Goal: Task Accomplishment & Management: Manage account settings

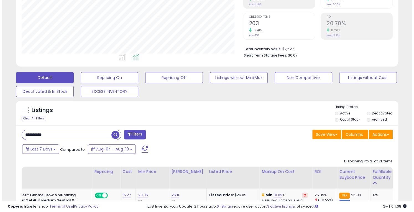
scroll to position [70, 0]
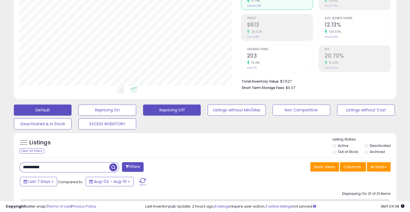
click at [136, 107] on button "Repricing Off" at bounding box center [107, 110] width 58 height 11
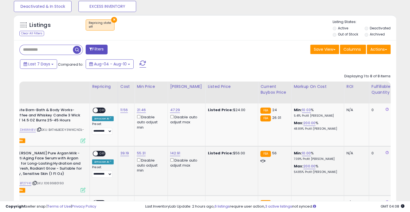
scroll to position [209, 0]
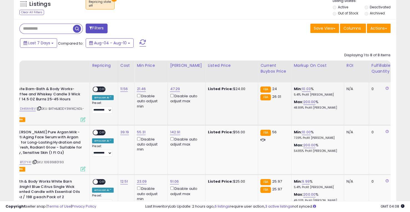
click at [97, 88] on span at bounding box center [95, 89] width 5 height 5
click at [97, 131] on span at bounding box center [95, 132] width 5 height 5
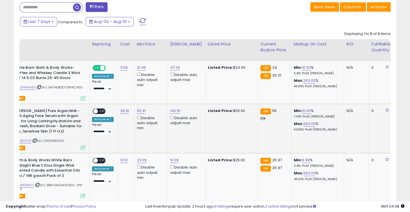
scroll to position [264, 0]
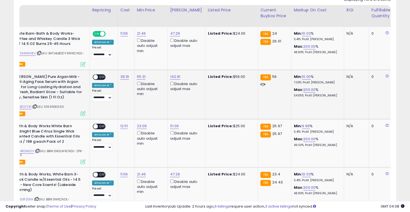
click at [95, 76] on span at bounding box center [95, 77] width 5 height 5
click at [94, 126] on span at bounding box center [95, 126] width 5 height 5
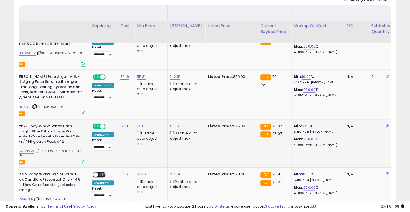
scroll to position [320, 0]
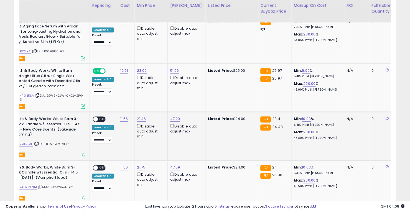
click at [95, 118] on span at bounding box center [95, 119] width 5 height 5
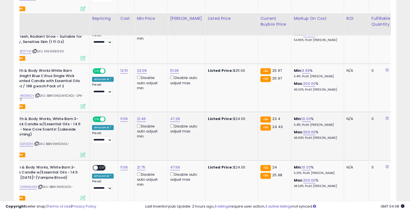
scroll to position [375, 0]
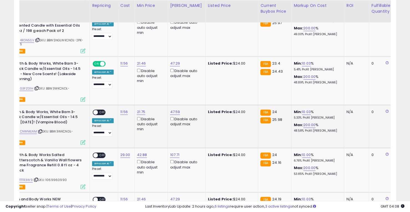
click at [94, 111] on span at bounding box center [95, 112] width 5 height 5
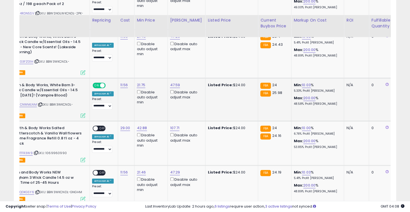
scroll to position [431, 0]
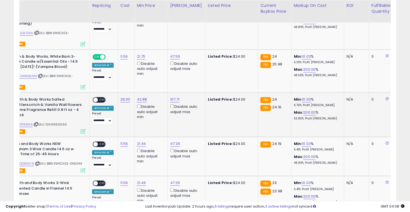
click at [95, 102] on span at bounding box center [95, 100] width 5 height 5
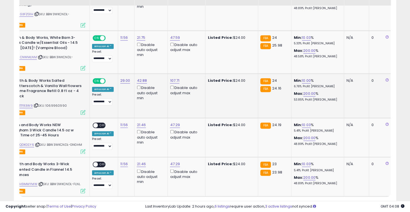
scroll to position [485, 0]
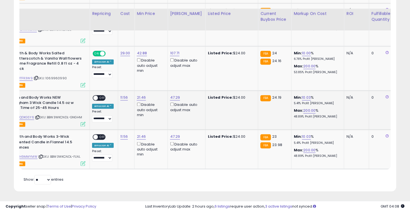
click at [96, 96] on span at bounding box center [95, 98] width 5 height 5
click at [94, 135] on span at bounding box center [95, 137] width 5 height 5
click at [95, 96] on span at bounding box center [95, 98] width 5 height 5
click at [44, 181] on select "** **" at bounding box center [42, 179] width 17 height 9
click at [35, 175] on select "** **" at bounding box center [42, 179] width 17 height 9
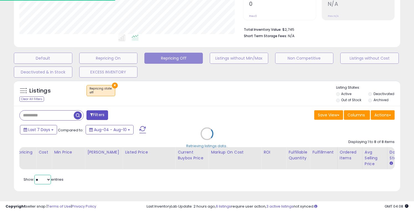
scroll to position [277201, 277093]
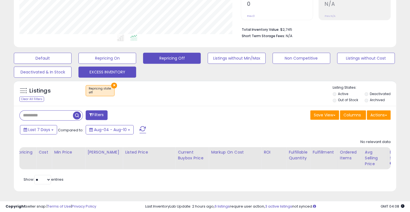
click at [72, 64] on button "EXCESS INVENTORY" at bounding box center [43, 58] width 58 height 11
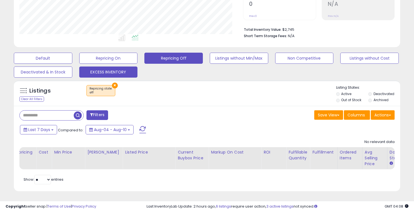
scroll to position [277201, 277091]
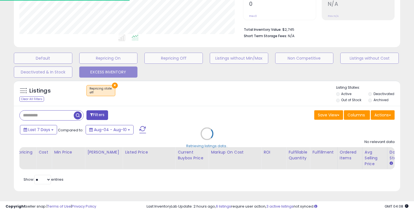
select select "**"
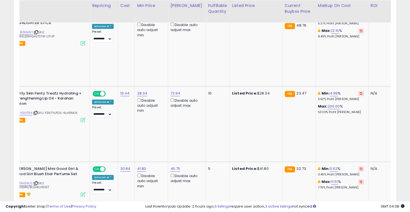
scroll to position [0, 0]
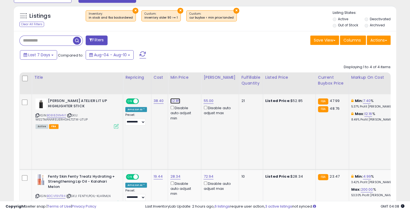
click at [171, 100] on link "52.85" at bounding box center [175, 101] width 10 height 6
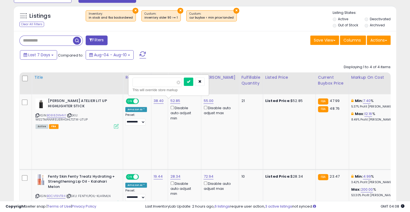
drag, startPoint x: 149, startPoint y: 84, endPoint x: 115, endPoint y: 81, distance: 34.5
type input "*****"
click at [190, 81] on icon "submit" at bounding box center [188, 81] width 3 height 3
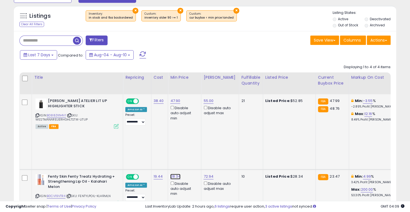
click at [174, 104] on link "28.34" at bounding box center [175, 101] width 10 height 6
drag, startPoint x: 152, startPoint y: 118, endPoint x: 104, endPoint y: 108, distance: 48.5
type input "*****"
click at [190, 120] on icon "submit" at bounding box center [188, 119] width 3 height 3
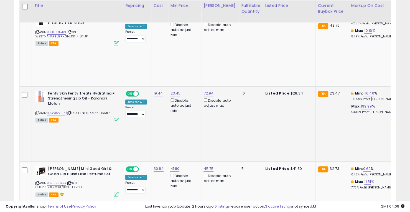
click at [175, 21] on link "35.00" at bounding box center [175, 18] width 10 height 6
drag, startPoint x: 149, startPoint y: 114, endPoint x: 118, endPoint y: 113, distance: 31.9
click at [118, 112] on tbody "**********" at bounding box center [384, 162] width 729 height 302
type input "*****"
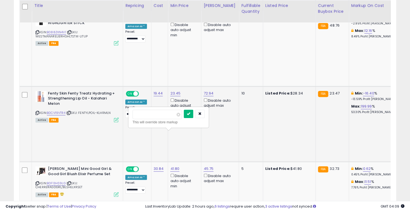
click at [193, 113] on button "submit" at bounding box center [188, 114] width 9 height 8
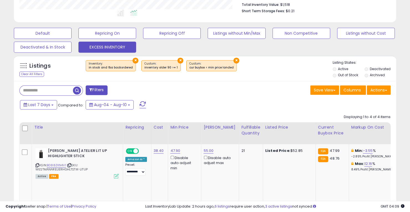
scroll to position [141, 0]
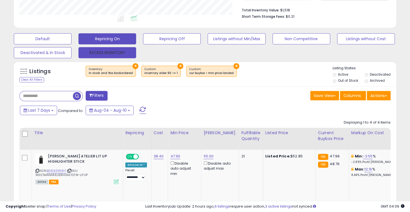
click at [116, 52] on button "EXCESS INVENTORY" at bounding box center [107, 52] width 58 height 11
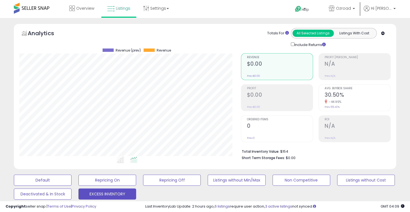
scroll to position [164, 0]
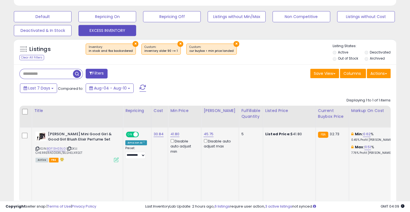
click at [70, 136] on b "[PERSON_NAME] Mini Good Girl & Good Girl Blush Elixir Perfume Set" at bounding box center [81, 138] width 67 height 12
click at [54, 149] on link "B0F13HS9LG" at bounding box center [56, 148] width 19 height 5
